Goal: Find specific page/section: Find specific page/section

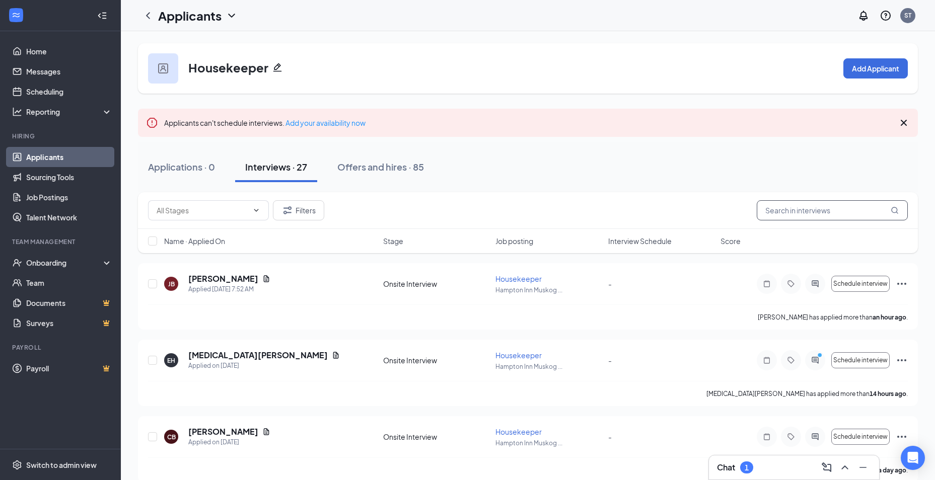
click at [857, 217] on input "text" at bounding box center [832, 210] width 151 height 20
click at [294, 203] on button "Filters" at bounding box center [298, 210] width 51 height 20
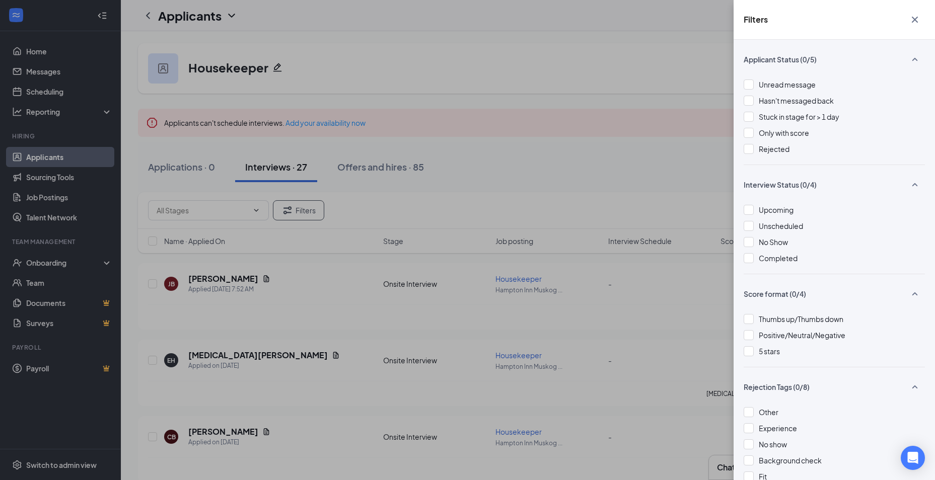
click at [780, 155] on div "Unread message Hasn't messaged back Stuck in stage for > 1 day Only with score …" at bounding box center [834, 122] width 181 height 86
click at [748, 152] on div at bounding box center [749, 149] width 10 height 10
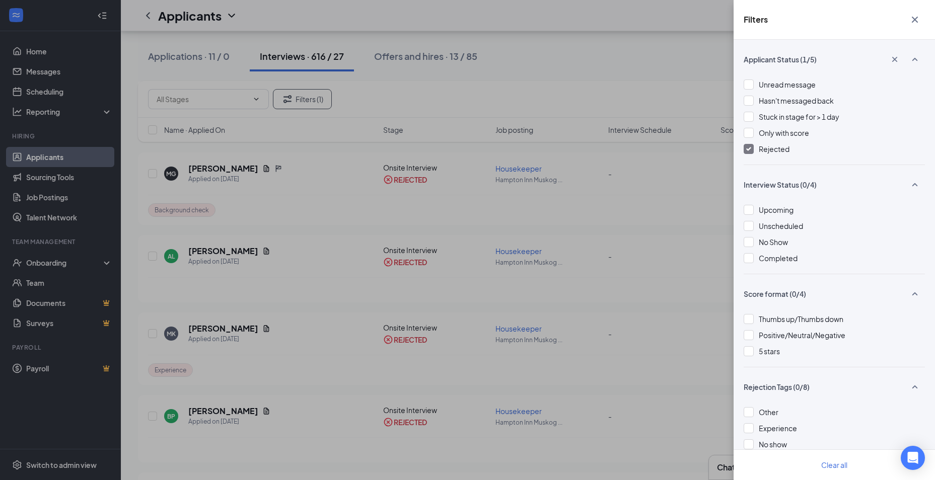
scroll to position [151, 0]
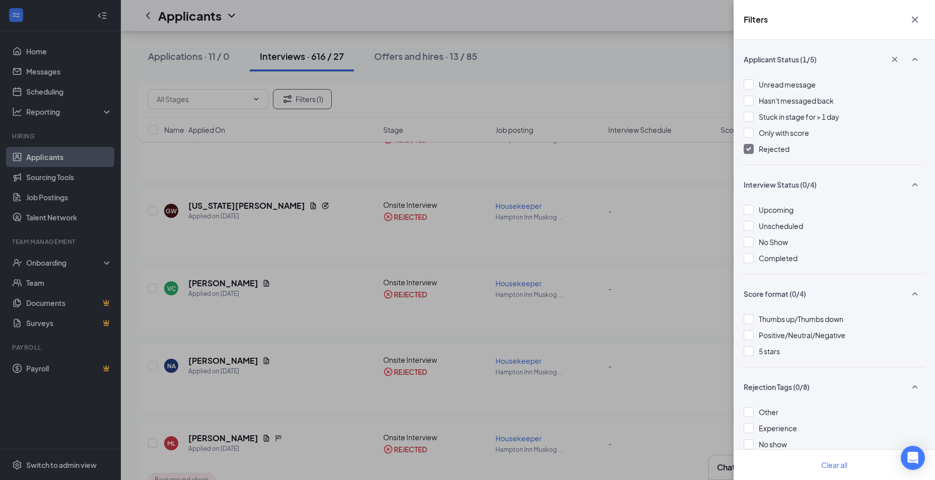
click at [918, 24] on icon "Cross" at bounding box center [915, 20] width 12 height 12
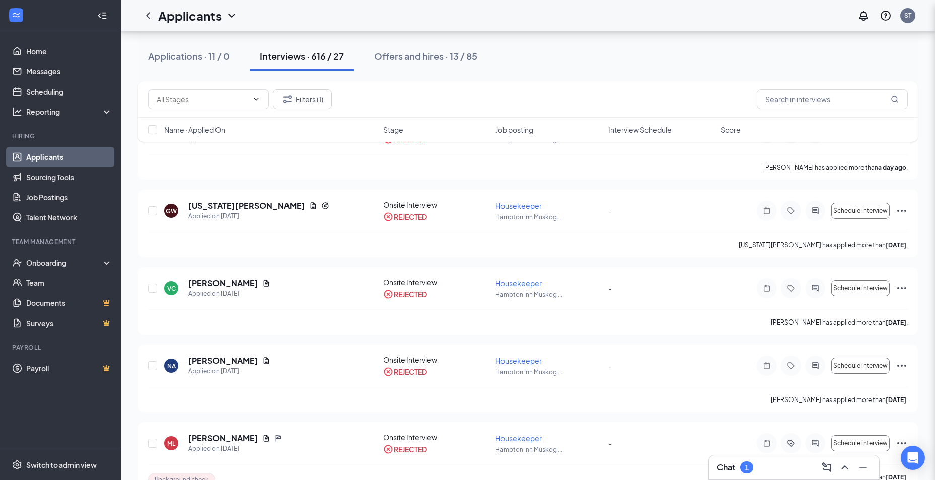
scroll to position [0, 0]
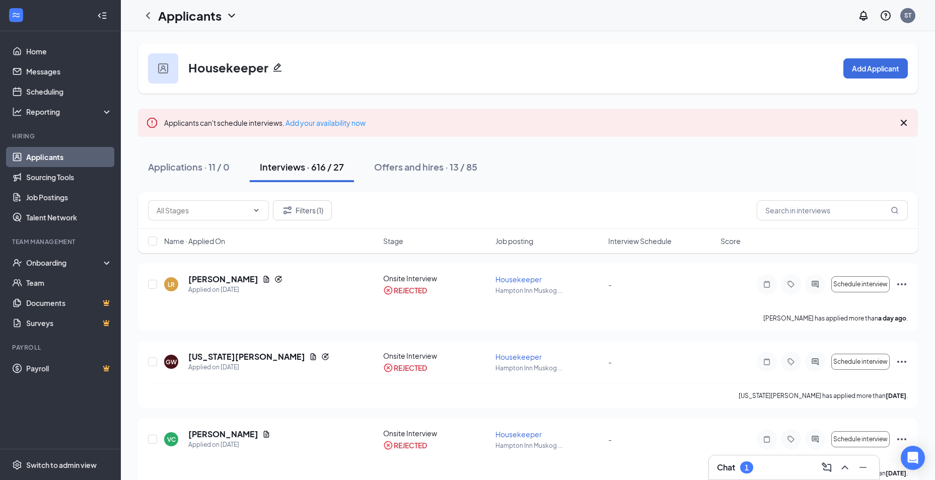
click at [852, 199] on div "Filters (1)" at bounding box center [528, 210] width 780 height 37
click at [835, 211] on input "text" at bounding box center [832, 210] width 151 height 20
type input "green"
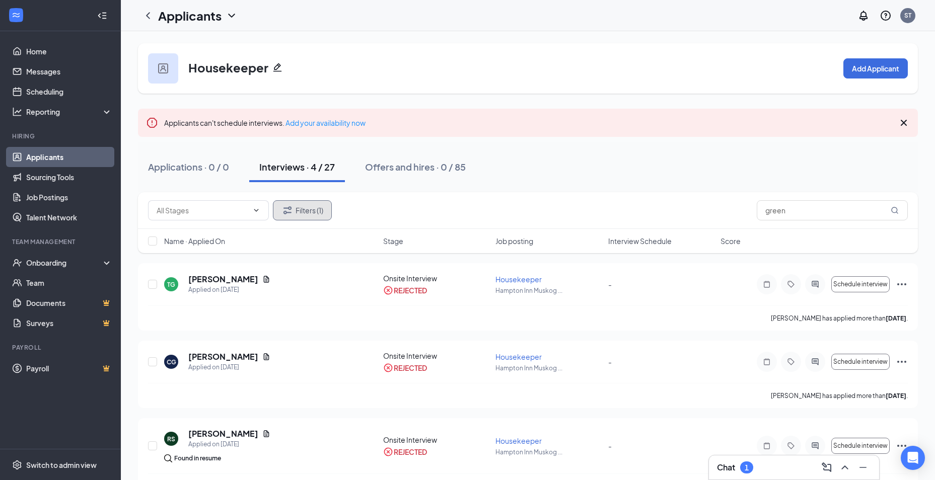
click at [303, 210] on button "Filters (1)" at bounding box center [302, 210] width 59 height 20
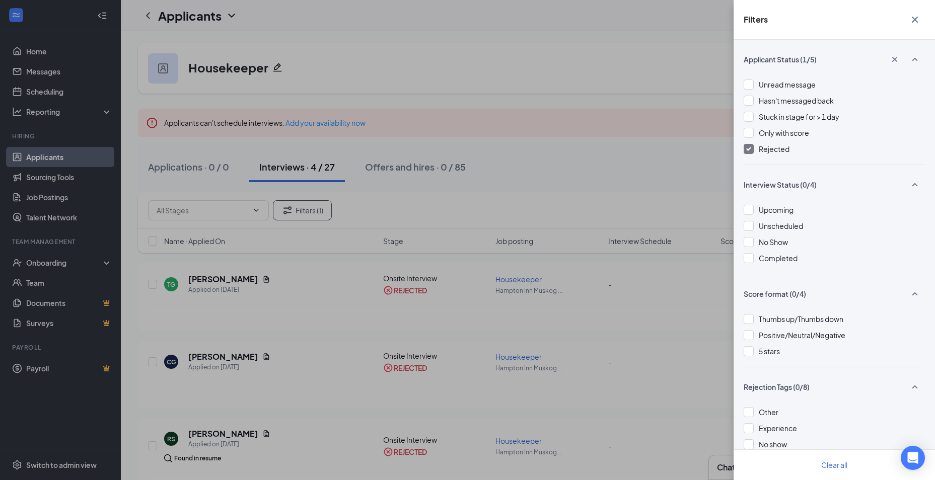
click at [743, 143] on div "Applicant Status (1/5) Unread message Hasn't messaged back Stuck in stage for >…" at bounding box center [834, 260] width 201 height 441
click at [747, 150] on img at bounding box center [748, 149] width 5 height 4
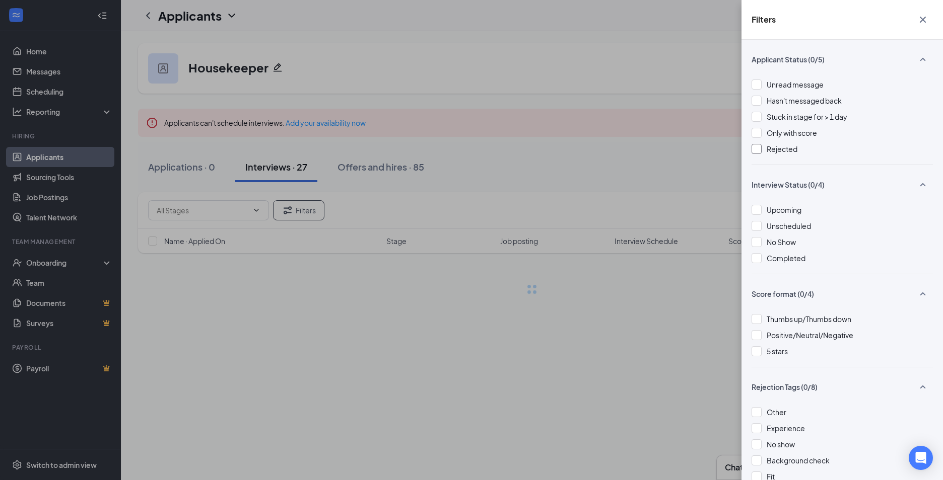
click at [620, 162] on div "Filters Applicant Status (0/5) Unread message Hasn't messaged back Stuck in sta…" at bounding box center [471, 240] width 943 height 480
click at [925, 21] on icon "Cross" at bounding box center [923, 20] width 6 height 6
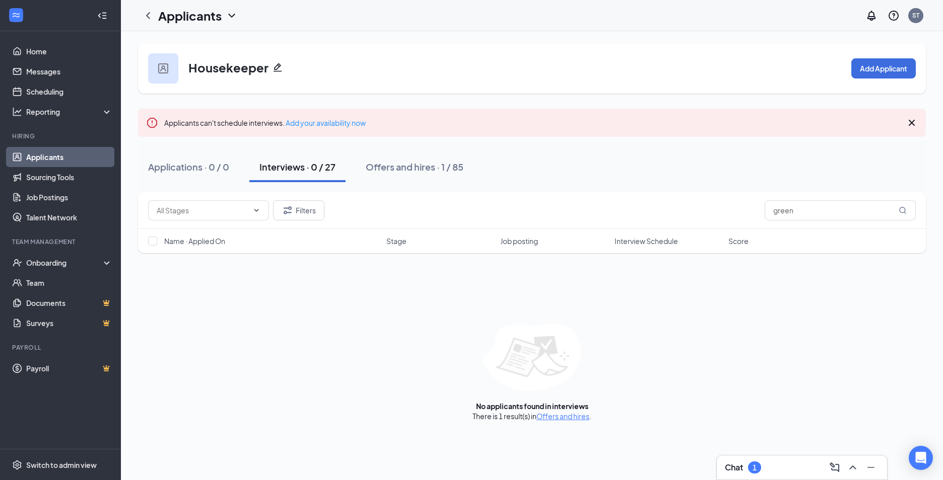
drag, startPoint x: 919, startPoint y: 213, endPoint x: 907, endPoint y: 213, distance: 12.6
click at [919, 213] on div "Filters green" at bounding box center [532, 210] width 788 height 37
click at [905, 213] on icon "MagnifyingGlass" at bounding box center [902, 210] width 7 height 7
click at [869, 211] on input "green" at bounding box center [840, 210] width 151 height 20
click at [901, 211] on icon "MagnifyingGlass" at bounding box center [902, 210] width 8 height 8
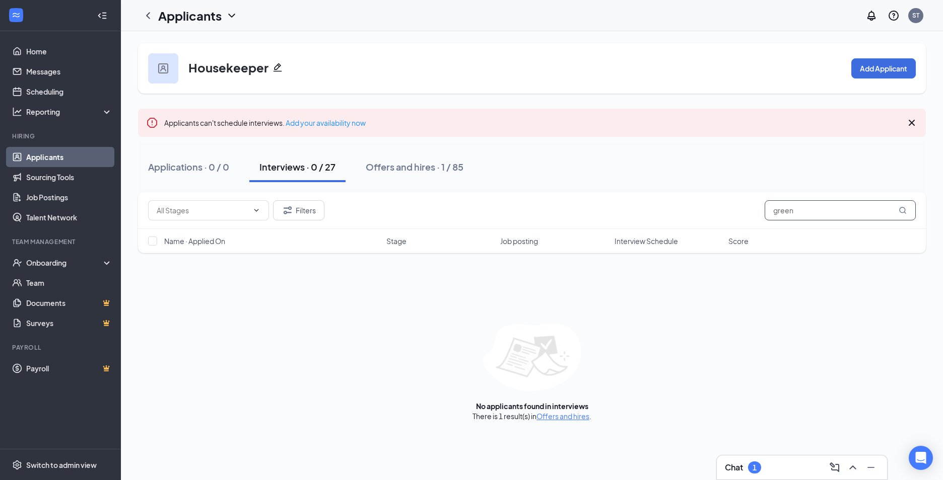
click at [823, 205] on input "green" at bounding box center [840, 210] width 151 height 20
click at [901, 215] on input "green" at bounding box center [840, 210] width 151 height 20
click at [769, 213] on input "green" at bounding box center [840, 210] width 151 height 20
click at [798, 204] on input "green" at bounding box center [840, 210] width 151 height 20
click at [798, 205] on input "green" at bounding box center [840, 210] width 151 height 20
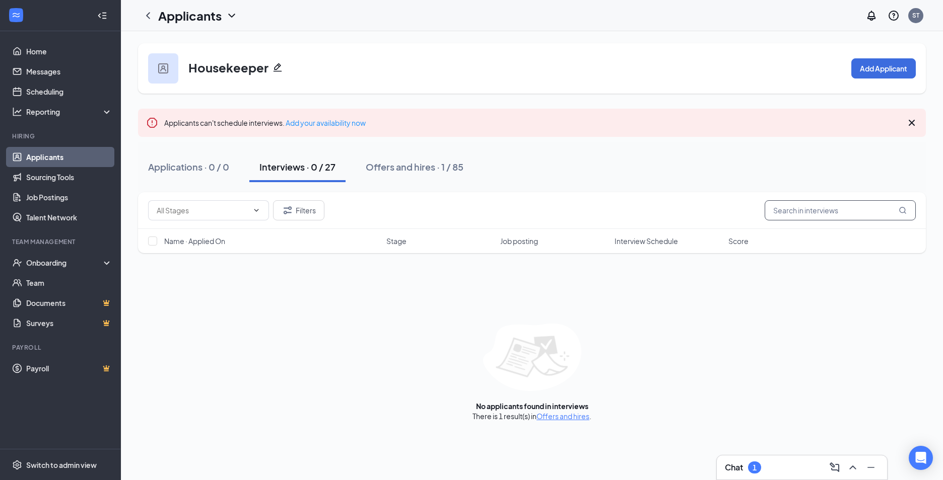
click at [909, 213] on input "text" at bounding box center [840, 210] width 151 height 20
click at [904, 213] on input "text" at bounding box center [840, 210] width 151 height 20
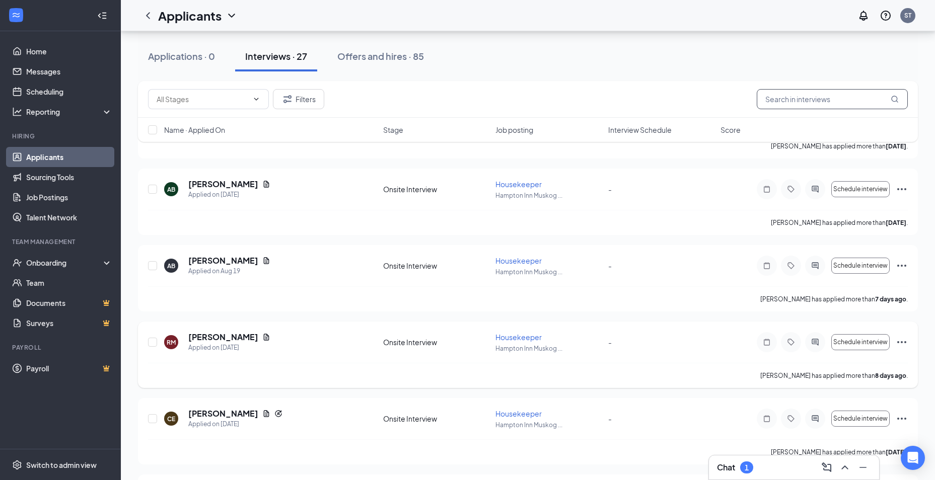
scroll to position [604, 0]
